Goal: Transaction & Acquisition: Purchase product/service

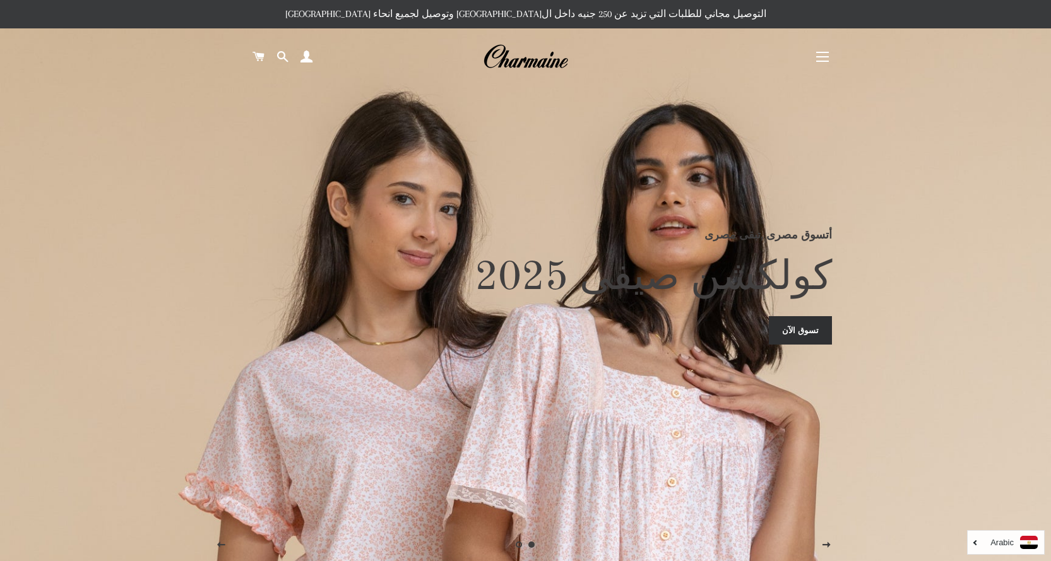
click at [813, 57] on button "التنقل في الموقع" at bounding box center [823, 57] width 32 height 32
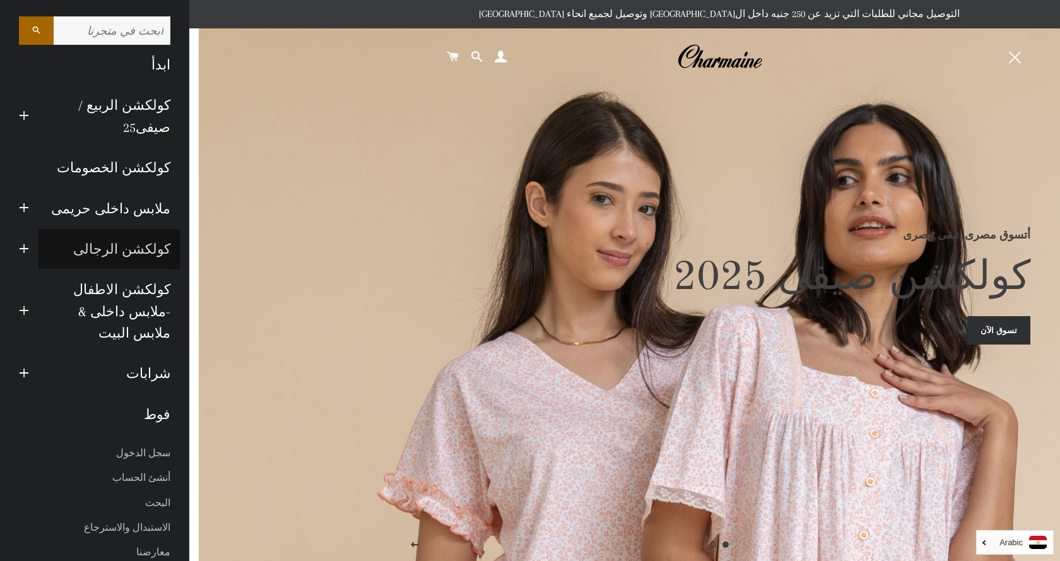
click at [119, 229] on link "كولكشن الرجالى" at bounding box center [109, 249] width 141 height 40
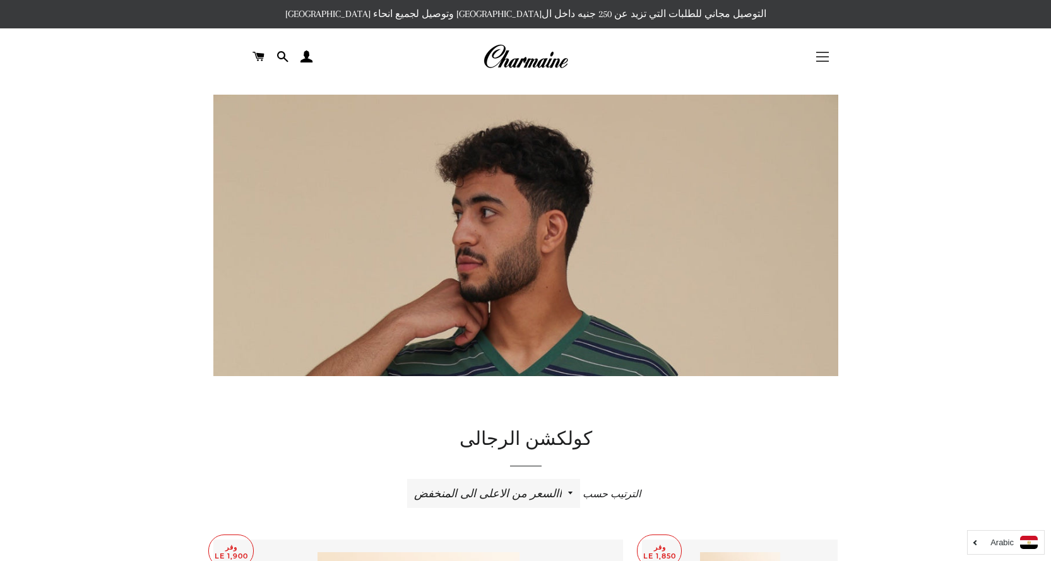
click at [822, 55] on button "التنقل في الموقع" at bounding box center [823, 57] width 32 height 32
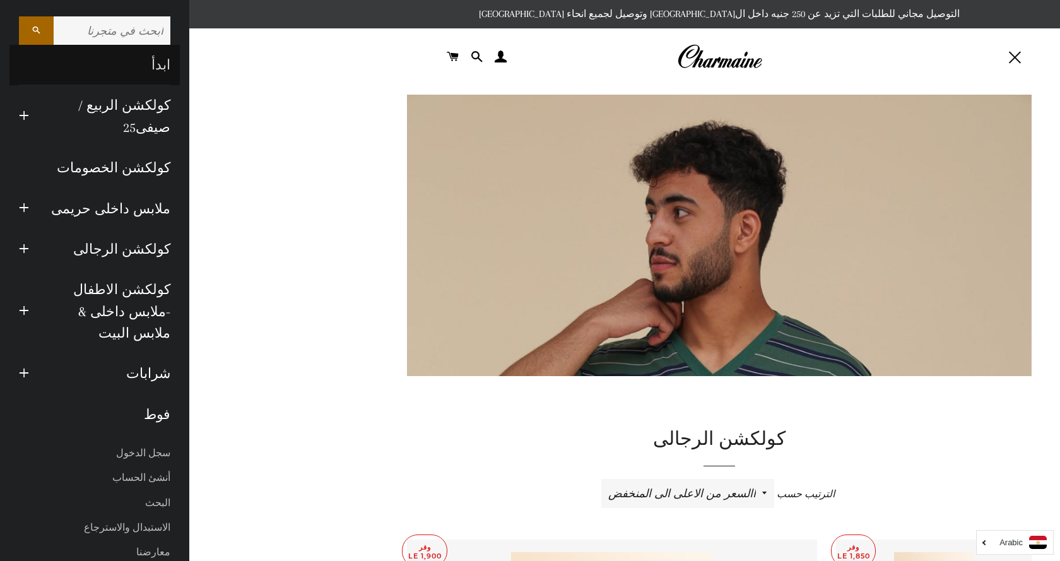
click at [167, 62] on link "ابدأ" at bounding box center [94, 65] width 170 height 40
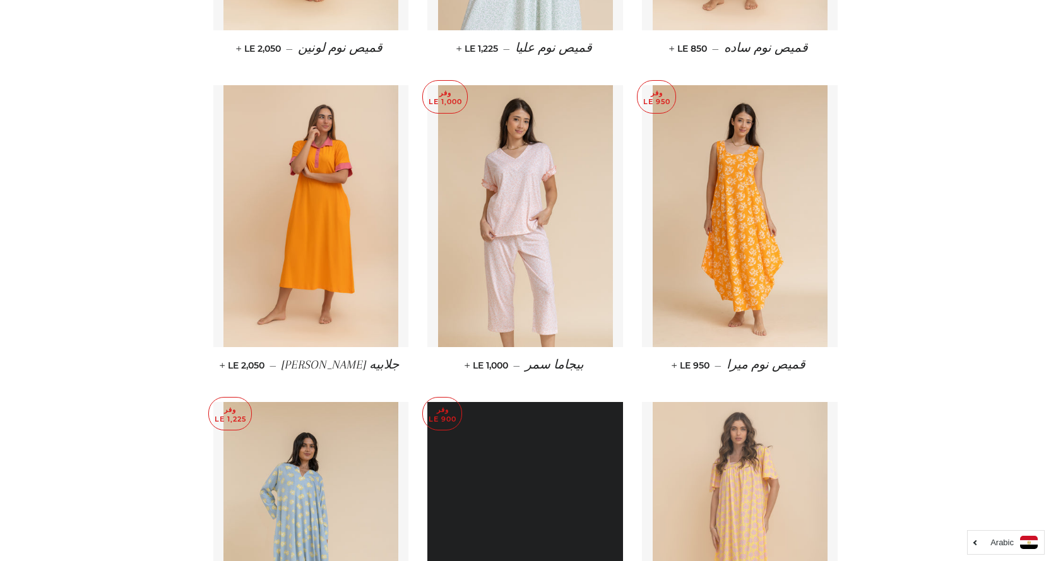
scroll to position [3913, 0]
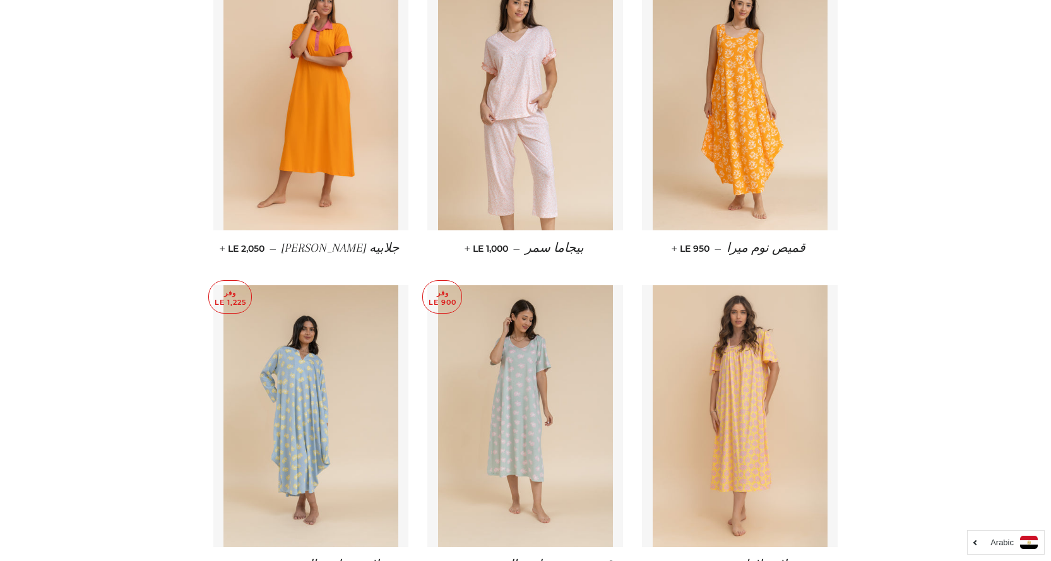
drag, startPoint x: 1050, startPoint y: 289, endPoint x: 1053, endPoint y: 301, distance: 12.3
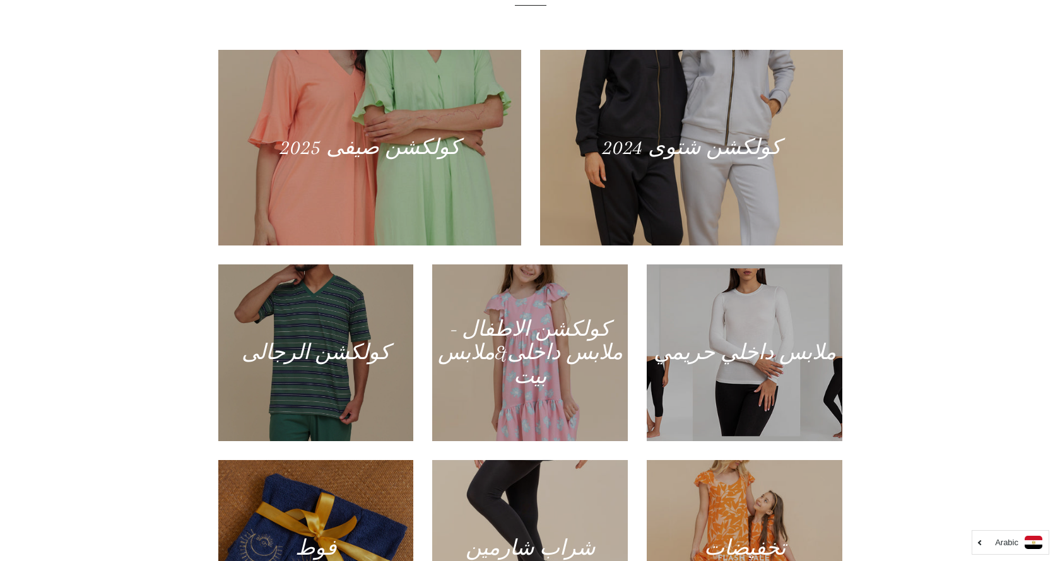
scroll to position [0, 0]
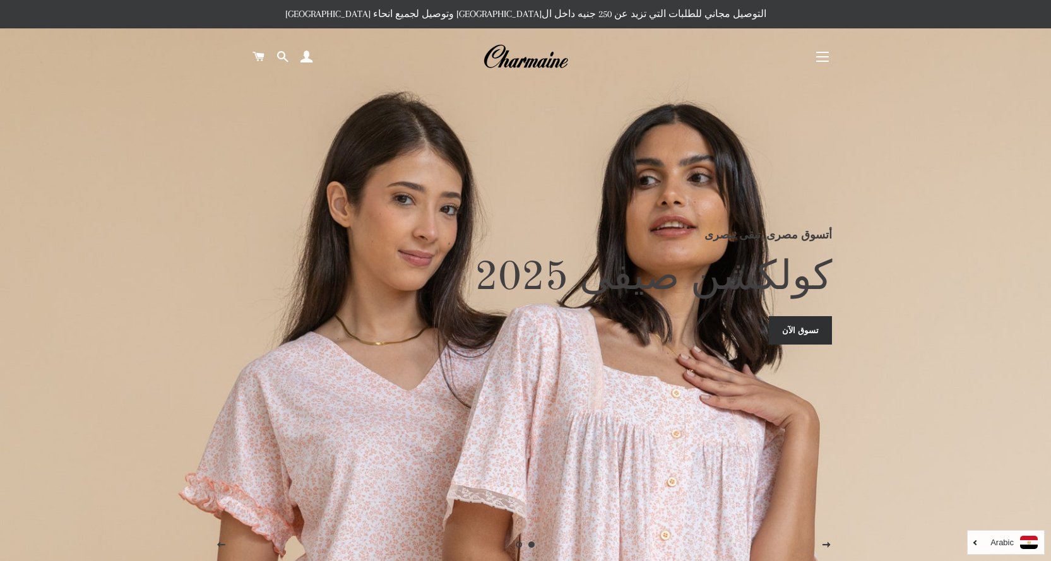
click at [820, 54] on button "التنقل في الموقع" at bounding box center [823, 57] width 32 height 32
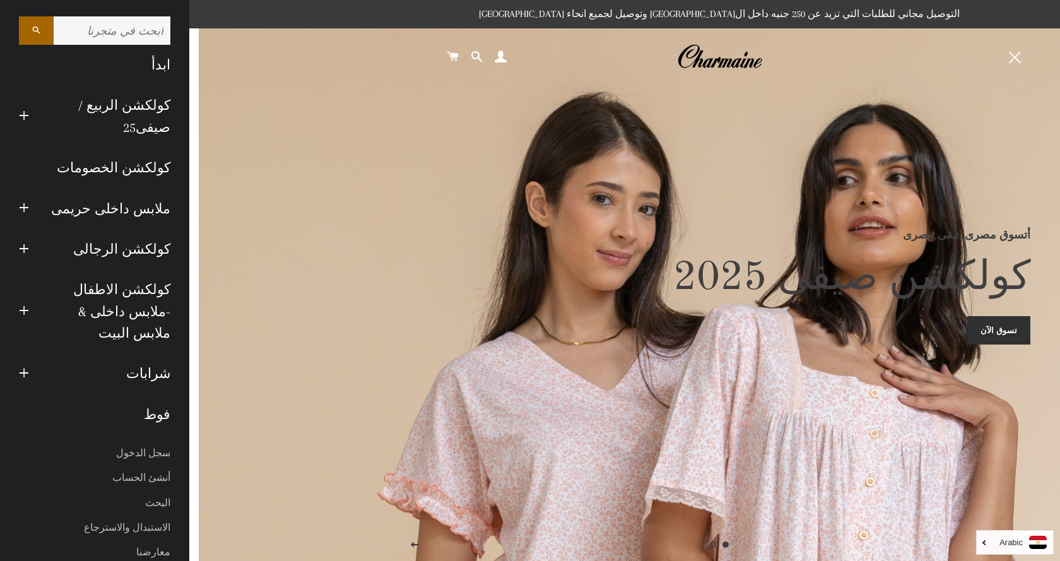
click at [149, 25] on input "ابحث في متجرنا" at bounding box center [112, 30] width 117 height 28
click at [24, 304] on span "button" at bounding box center [24, 312] width 10 height 16
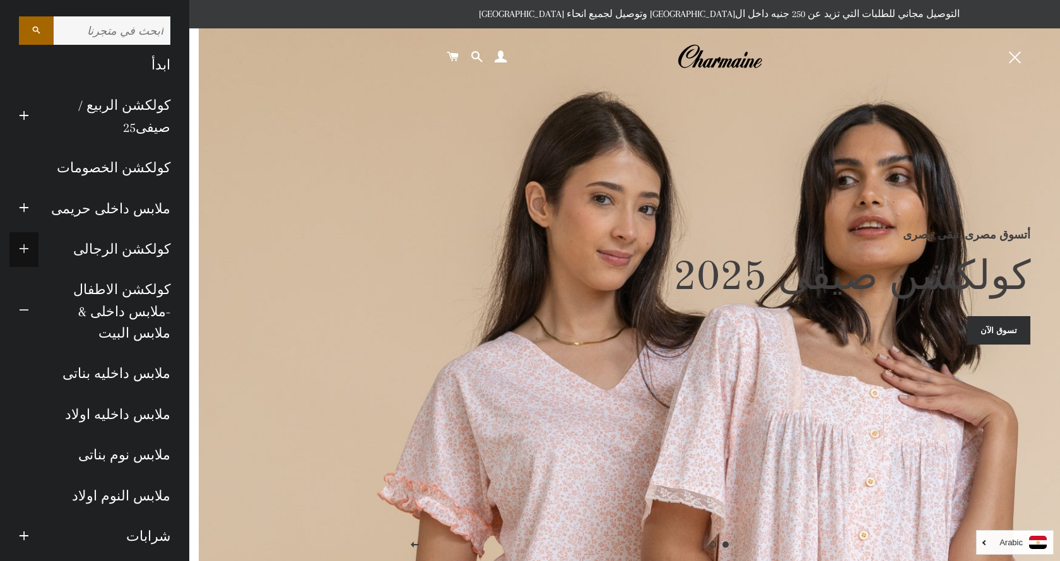
click at [29, 250] on span "button" at bounding box center [24, 250] width 10 height 16
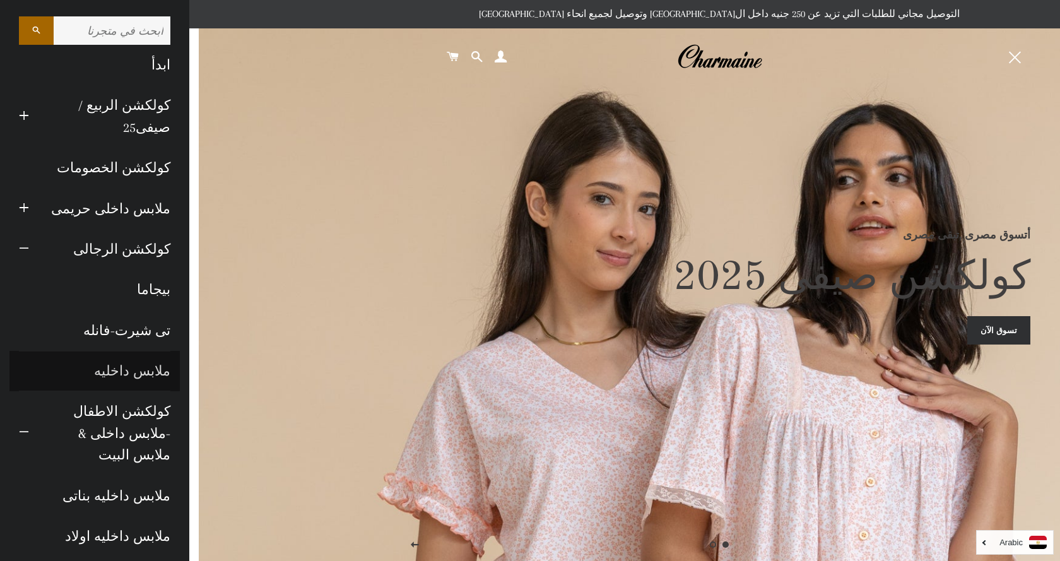
click at [125, 363] on link "ملابس داخليه" at bounding box center [94, 371] width 170 height 40
